Goal: Task Accomplishment & Management: Complete application form

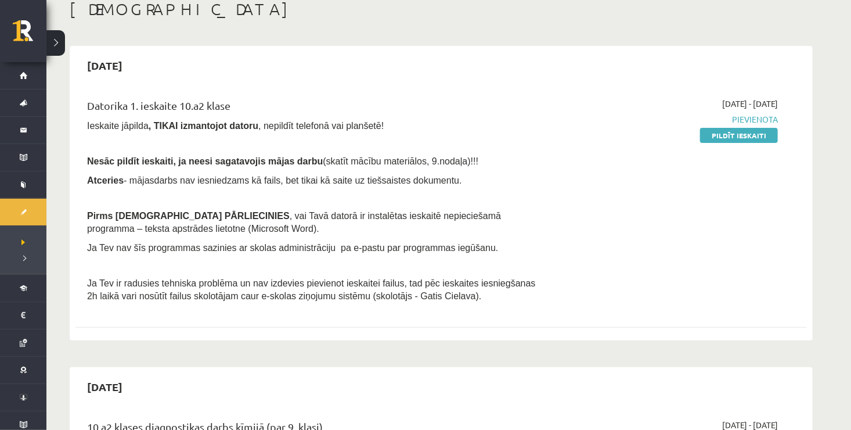
scroll to position [70, 0]
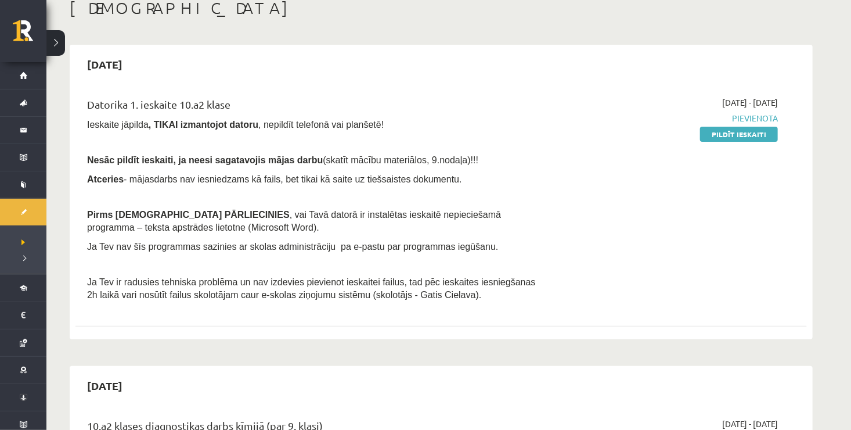
click at [638, 237] on div "[DATE] - [DATE] [GEOGRAPHIC_DATA] Pildīt ieskaiti" at bounding box center [668, 201] width 236 height 211
click at [750, 131] on link "Pildīt ieskaiti" at bounding box center [739, 134] width 78 height 15
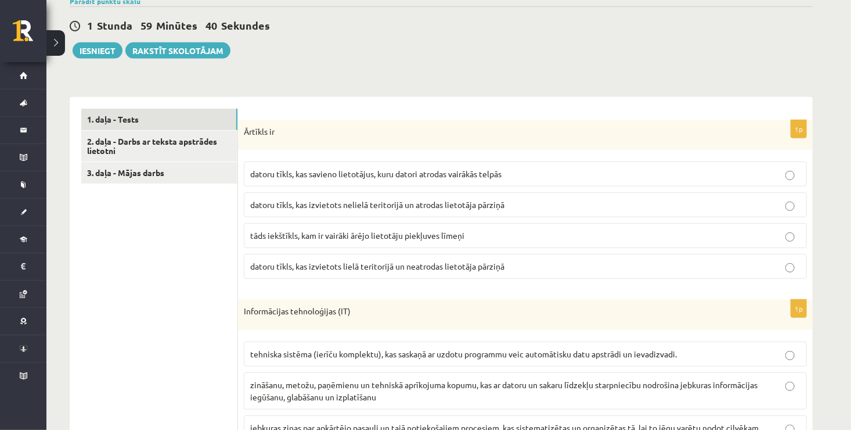
scroll to position [279, 0]
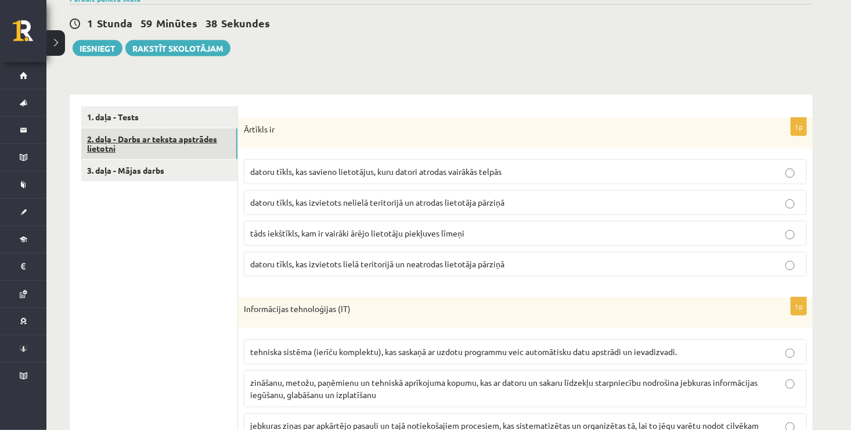
click at [178, 135] on link "2. daļa - Darbs ar teksta apstrādes lietotni" at bounding box center [159, 143] width 156 height 31
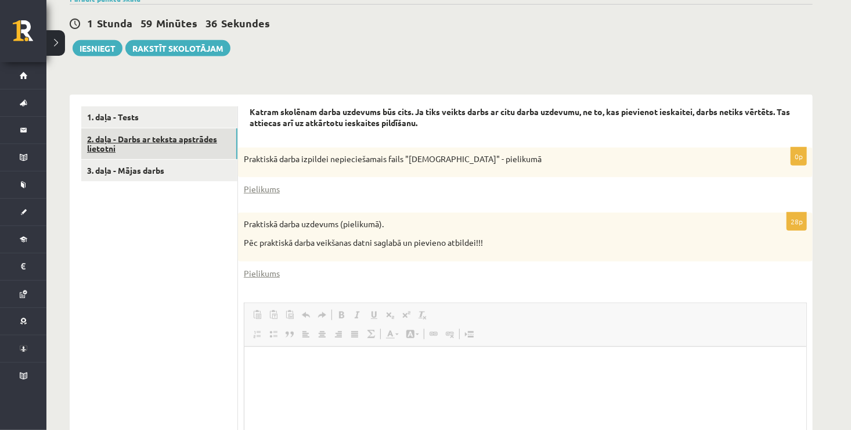
scroll to position [0, 0]
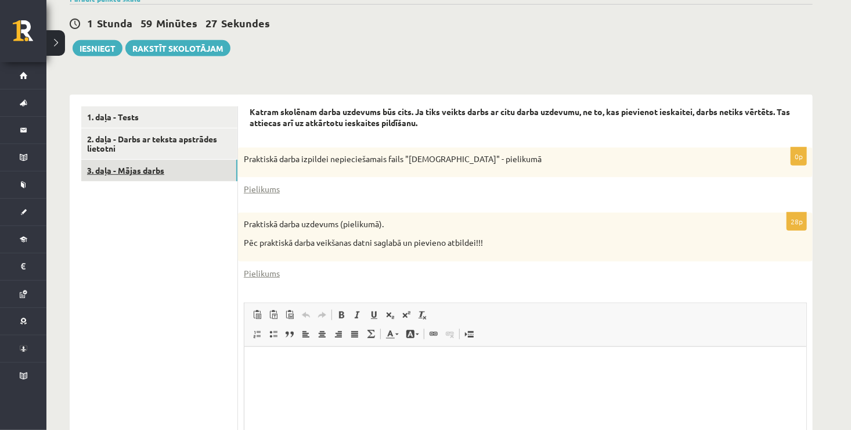
click at [179, 175] on link "3. daļa - Mājas darbs" at bounding box center [159, 170] width 156 height 21
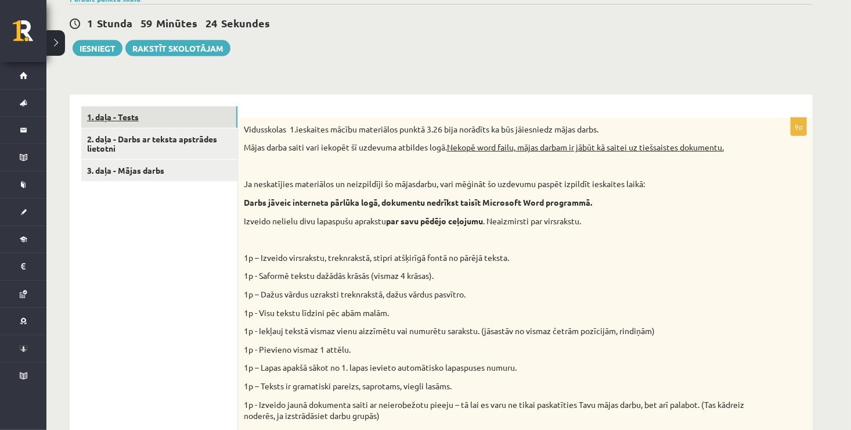
click at [186, 111] on link "1. daļa - Tests" at bounding box center [159, 116] width 156 height 21
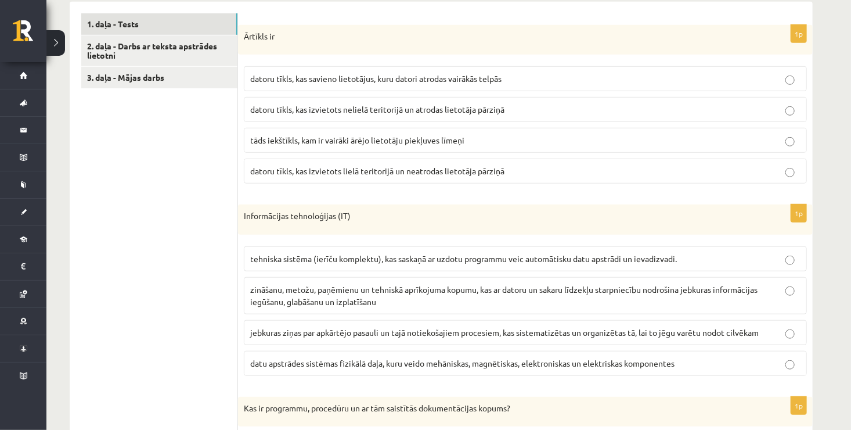
scroll to position [348, 0]
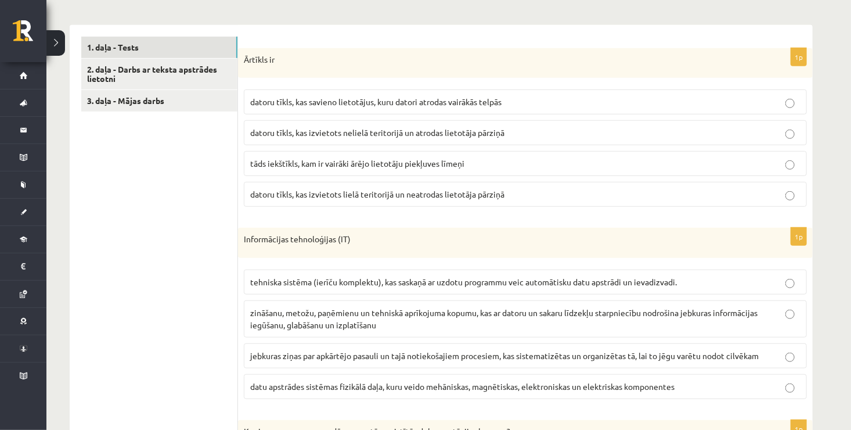
click at [535, 92] on label "datoru tīkls, kas savieno lietotājus, kuru datori atrodas vairākās telpās" at bounding box center [525, 101] width 563 height 25
click at [416, 317] on p "zināšanu, metožu, paņēmienu un tehniskā aprīkojuma kopumu, kas ar datoru un sak…" at bounding box center [525, 319] width 550 height 24
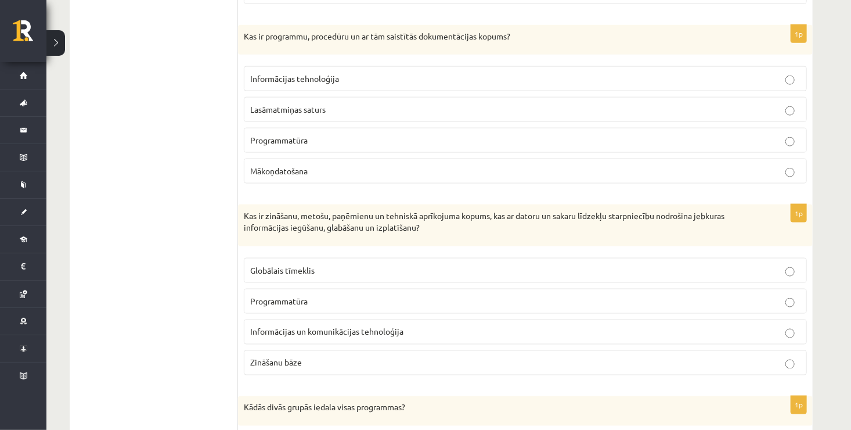
scroll to position [720, 0]
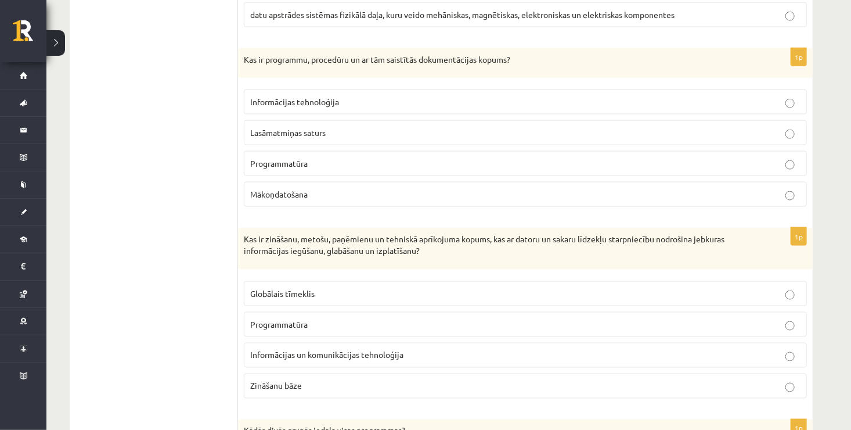
click at [382, 157] on p "Programmatūra" at bounding box center [525, 163] width 550 height 12
click at [392, 353] on span "Informācijas un komunikācijas tehnoloģija" at bounding box center [326, 354] width 153 height 10
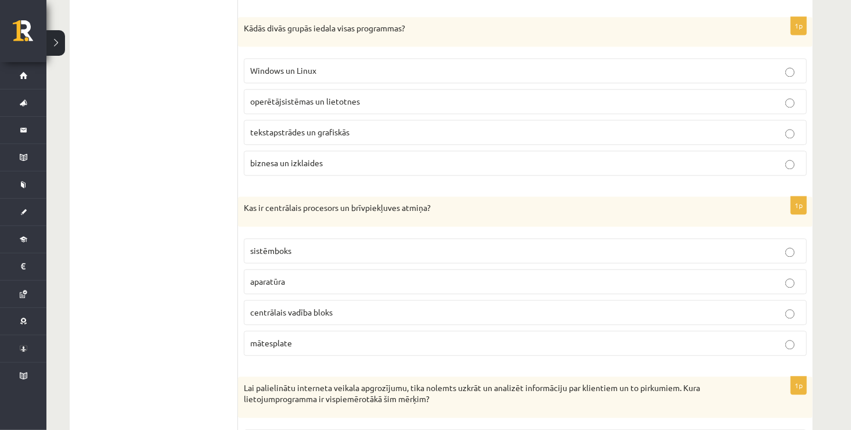
scroll to position [1130, 0]
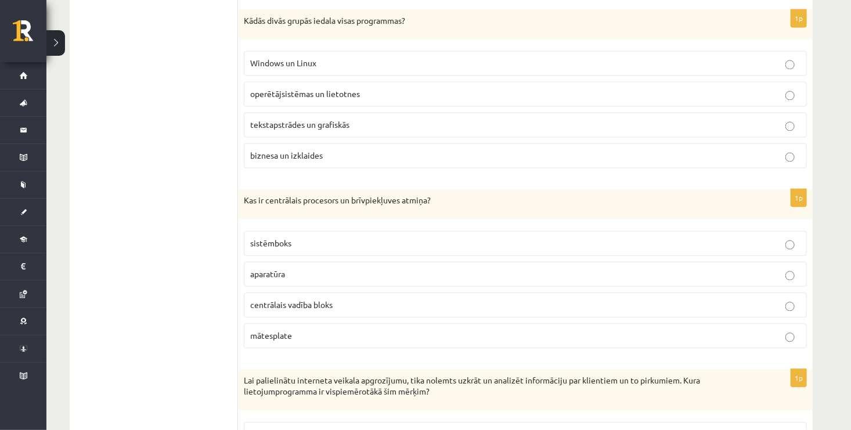
click at [363, 89] on p "operētājsistēmas un lietotnes" at bounding box center [525, 94] width 550 height 12
drag, startPoint x: 369, startPoint y: 225, endPoint x: 335, endPoint y: 255, distance: 45.7
click at [335, 255] on fieldset "sistēmboks aparatūra centrālais vadība bloks mātesplate" at bounding box center [525, 288] width 563 height 127
drag, startPoint x: 335, startPoint y: 255, endPoint x: 342, endPoint y: 265, distance: 11.6
click at [342, 268] on p "aparatūra" at bounding box center [525, 274] width 550 height 12
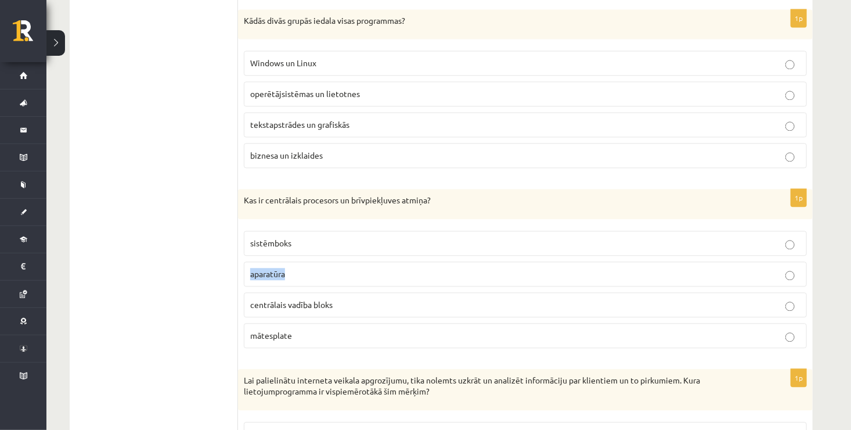
click at [342, 268] on p "aparatūra" at bounding box center [525, 274] width 550 height 12
click at [387, 225] on fieldset "sistēmboks aparatūra centrālais vadība bloks mātesplate" at bounding box center [525, 288] width 563 height 127
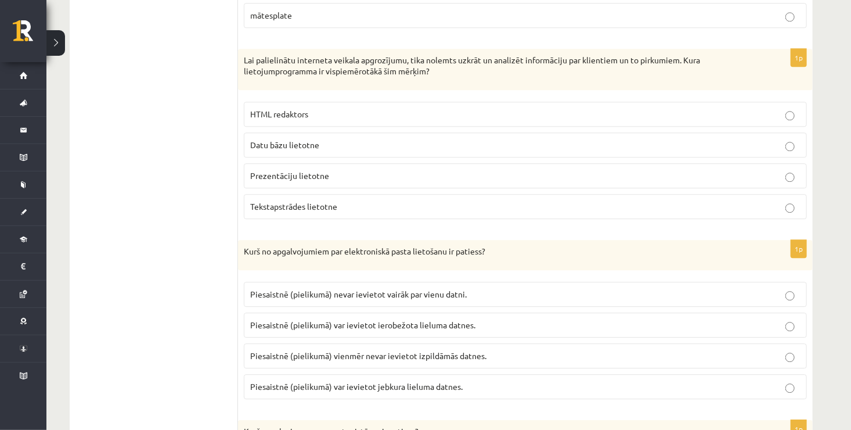
scroll to position [1439, 0]
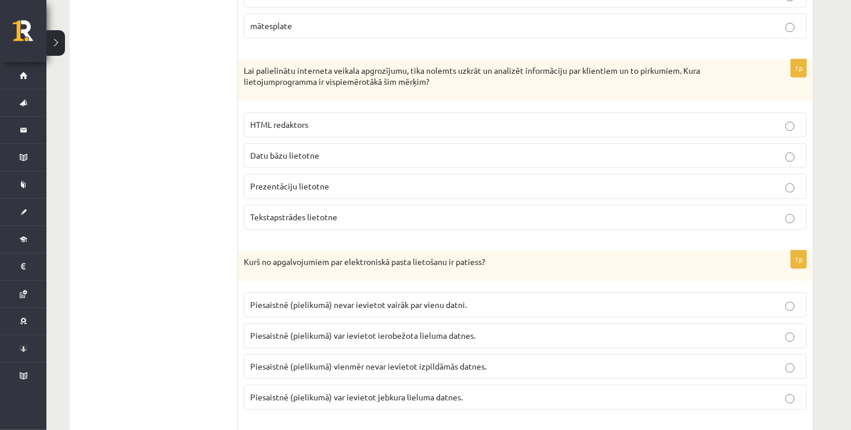
click at [557, 149] on p "Datu bāzu lietotne" at bounding box center [525, 155] width 550 height 12
click at [465, 391] on p "Piesaistnē (pielikumā) var ievietot jebkura lieluma datnes." at bounding box center [525, 397] width 550 height 12
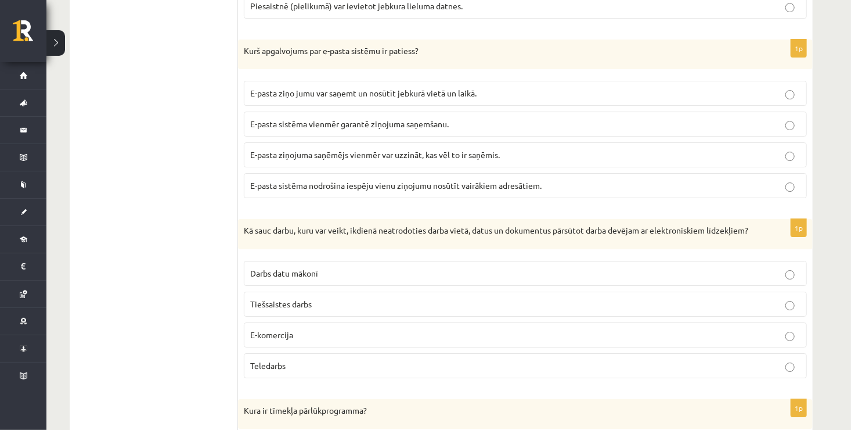
scroll to position [1841, 0]
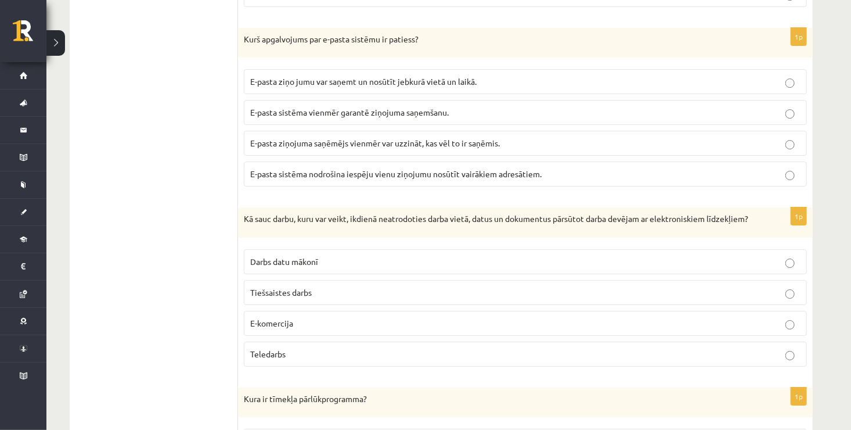
click at [321, 100] on label "E-pasta sistēma vienmēr garantē ziņojuma saņemšanu." at bounding box center [525, 112] width 563 height 25
click at [360, 168] on span "E-pasta sistēma nodrošina iespēju vienu ziņojumu nosūtīt vairākiem adresātiem." at bounding box center [395, 173] width 291 height 10
click at [327, 271] on label "Darbs datu mākonī" at bounding box center [525, 261] width 563 height 25
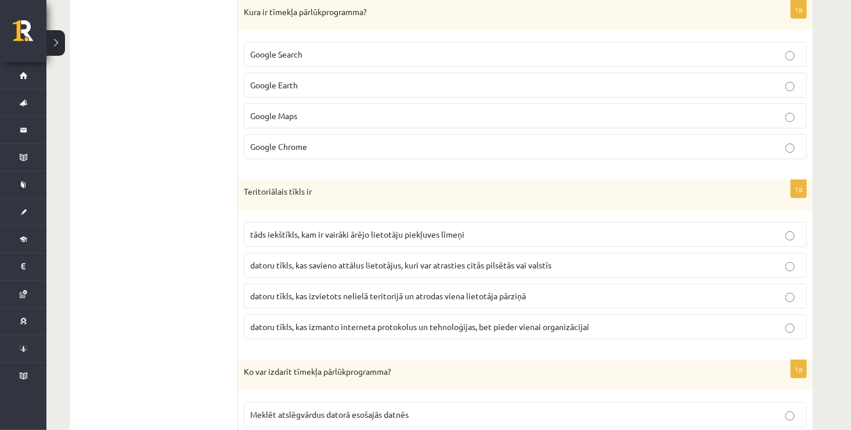
scroll to position [2205, 0]
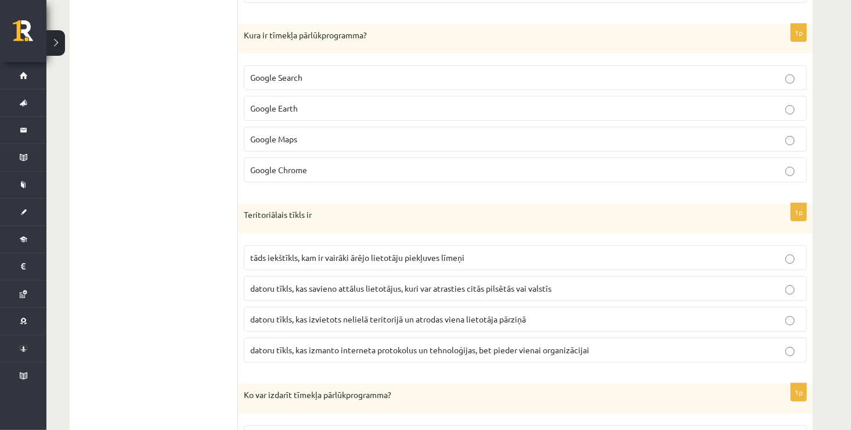
click at [456, 172] on p "Google Chrome" at bounding box center [525, 170] width 550 height 12
click at [424, 283] on p "datoru tīkls, kas savieno attālus lietotājus, kuri var atrasties citās pilsētās…" at bounding box center [525, 288] width 550 height 12
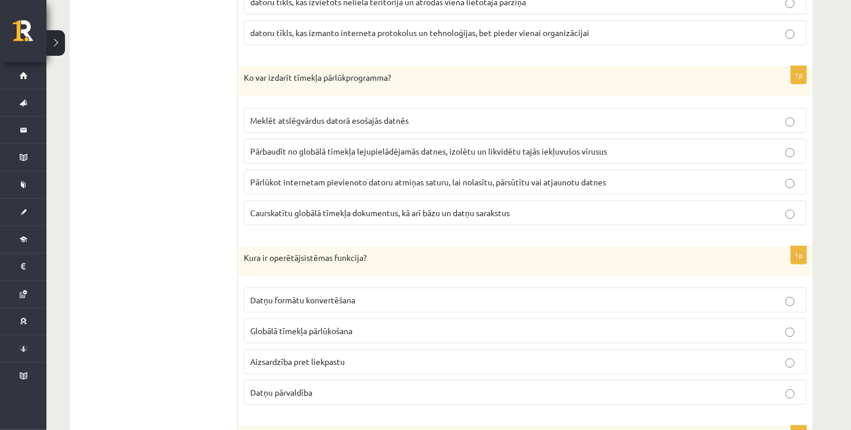
scroll to position [2545, 0]
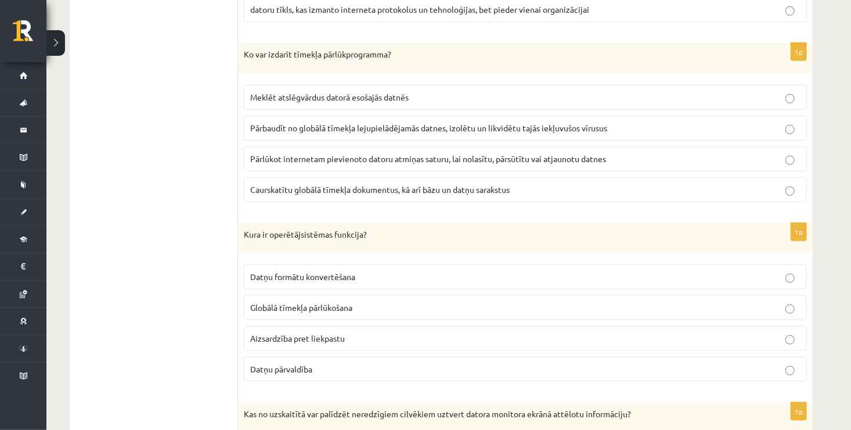
click at [395, 192] on span "Caurskatītu globālā tīmekļa dokumentus, kā arī bāzu un datņu sarakstus" at bounding box center [379, 189] width 259 height 10
click at [338, 342] on p "Aizsardzība pret liekpastu" at bounding box center [525, 338] width 550 height 12
click at [321, 374] on label "Datņu pārvaldība" at bounding box center [525, 368] width 563 height 25
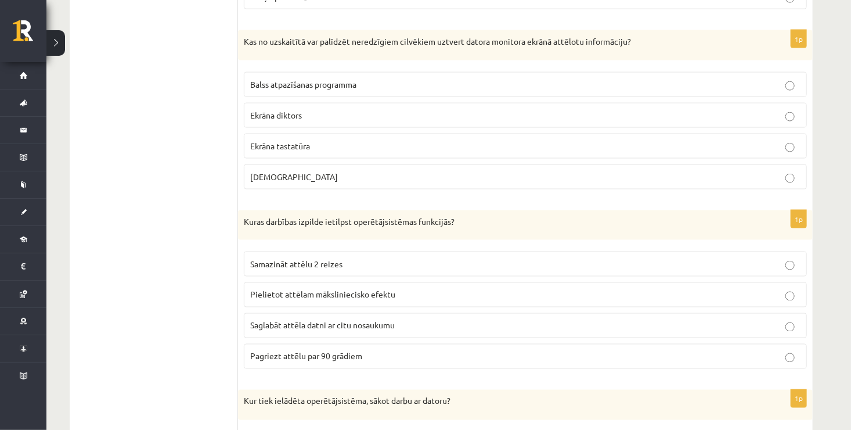
scroll to position [2925, 0]
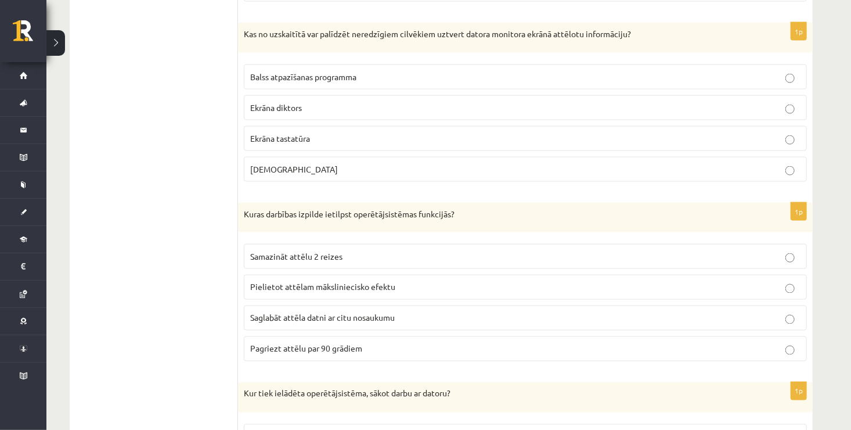
click at [327, 109] on p "Ekrāna diktors" at bounding box center [525, 108] width 550 height 12
click at [329, 318] on span "Saglabāt attēla datni ar citu nosaukumu" at bounding box center [322, 317] width 145 height 10
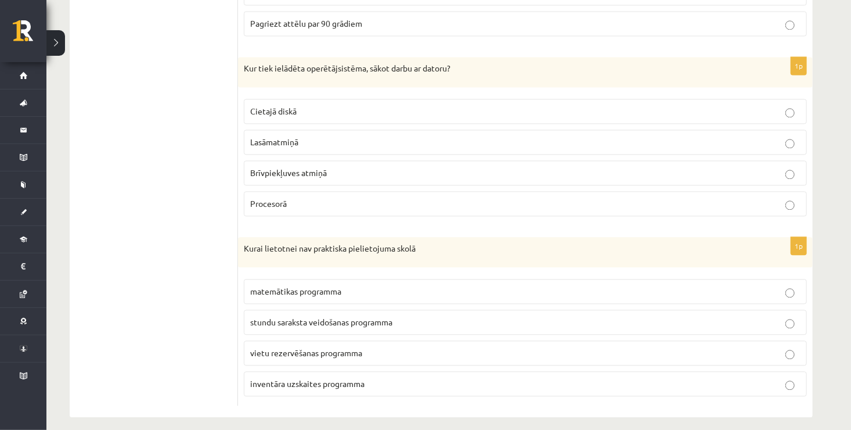
scroll to position [3256, 0]
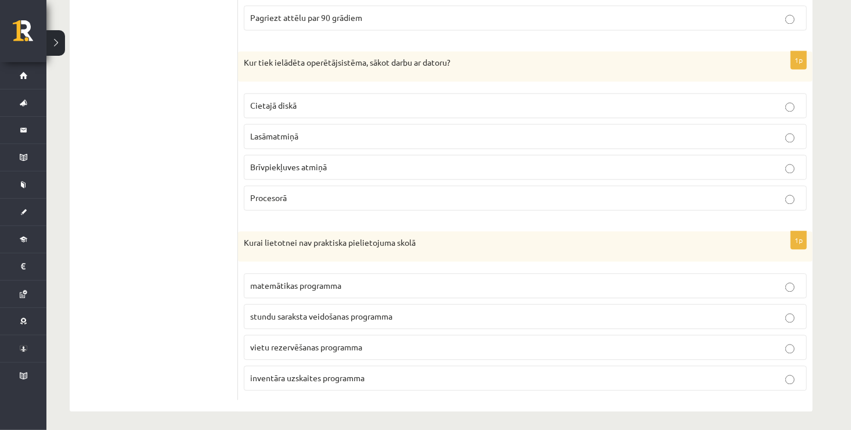
click at [388, 168] on p "Brīvpiekļuves atmiņā" at bounding box center [525, 167] width 550 height 12
click at [318, 341] on span "vietu rezervēšanas programma" at bounding box center [306, 346] width 112 height 10
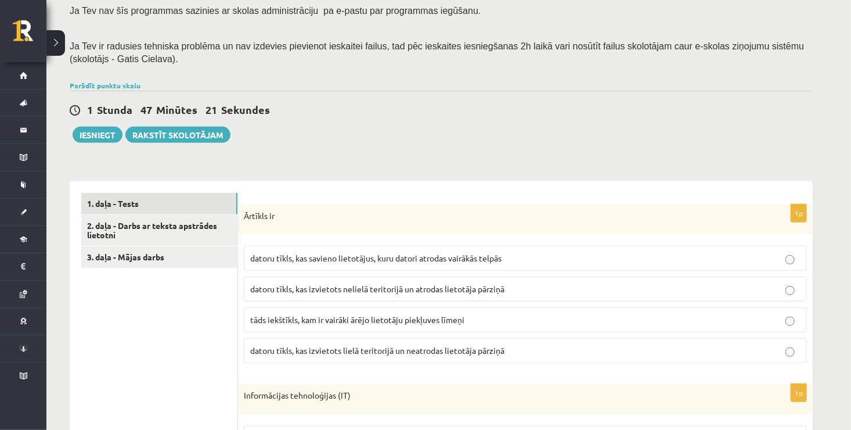
scroll to position [176, 0]
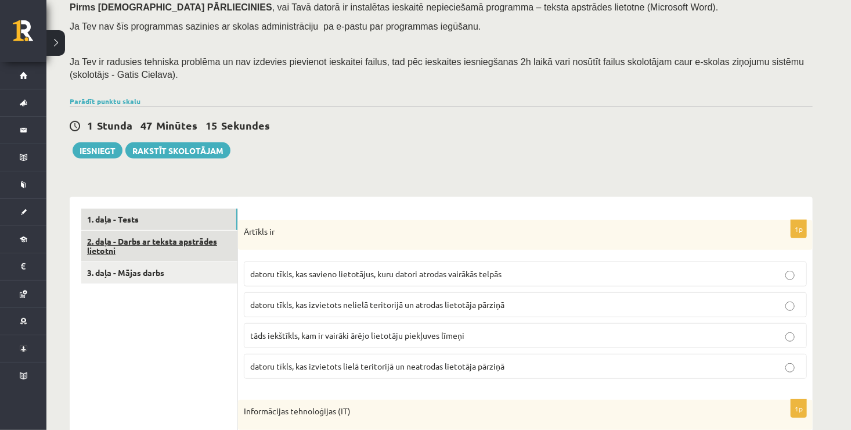
click at [189, 245] on link "2. daļa - Darbs ar teksta apstrādes lietotni" at bounding box center [159, 245] width 156 height 31
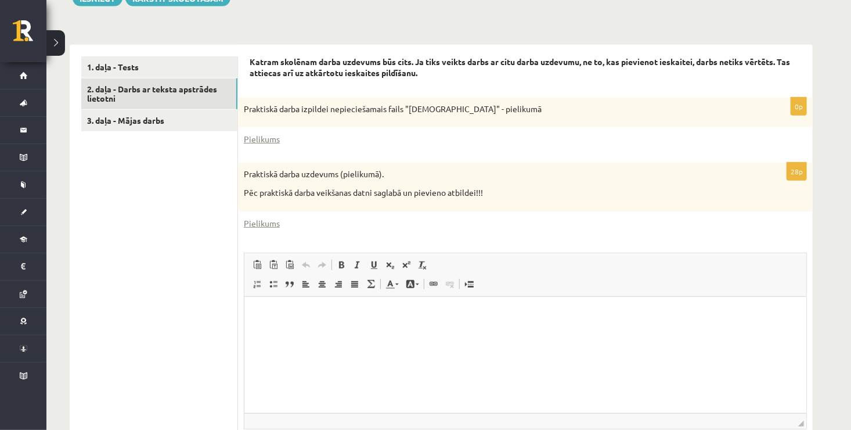
scroll to position [339, 0]
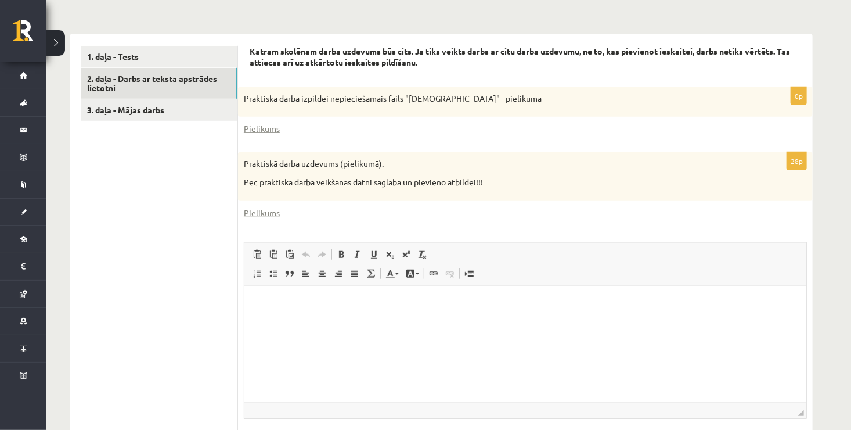
click at [295, 293] on html at bounding box center [525, 303] width 562 height 35
click at [271, 129] on link "Pielikums" at bounding box center [262, 128] width 36 height 12
click at [268, 212] on link "Pielikums" at bounding box center [262, 213] width 36 height 12
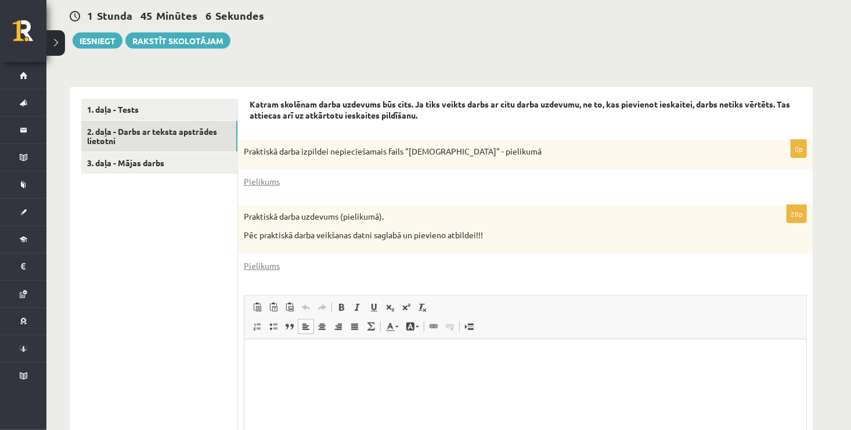
scroll to position [269, 0]
